Goal: Task Accomplishment & Management: Manage account settings

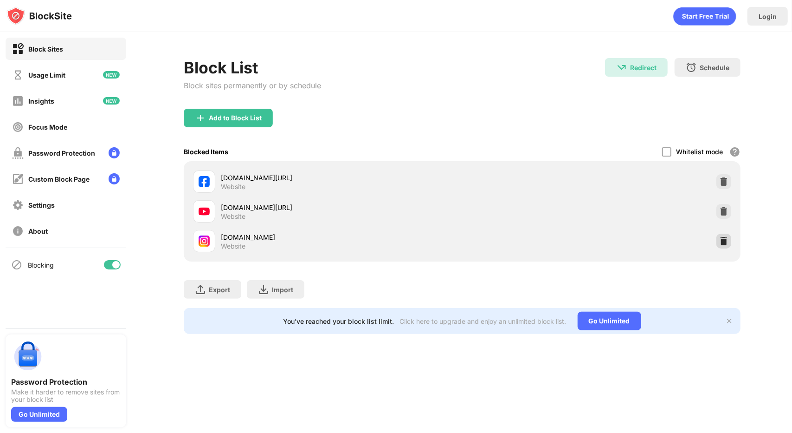
drag, startPoint x: 723, startPoint y: 241, endPoint x: 723, endPoint y: 224, distance: 16.7
click at [723, 240] on img at bounding box center [723, 240] width 9 height 9
click at [729, 237] on div at bounding box center [724, 240] width 15 height 15
